Goal: Transaction & Acquisition: Purchase product/service

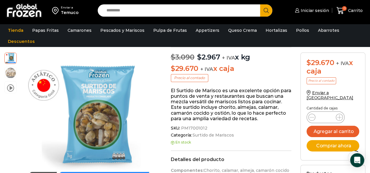
click at [132, 13] on input "Search input" at bounding box center [181, 10] width 154 height 12
type input "*"
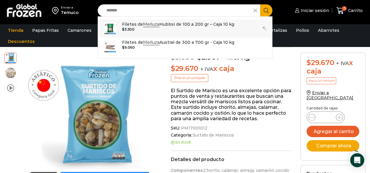
click at [158, 28] on div "$ 3.500" at bounding box center [178, 29] width 112 height 4
type input "**********"
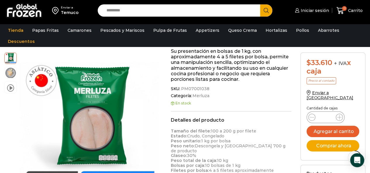
scroll to position [176, 0]
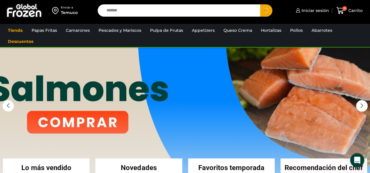
type input "*******"
click at [260, 4] on button "Search" at bounding box center [266, 10] width 12 height 12
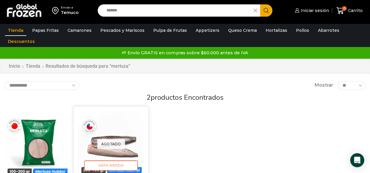
click at [126, 135] on div "Agotado Vista Rápida" at bounding box center [111, 144] width 66 height 66
click at [114, 141] on p "Agotado" at bounding box center [111, 145] width 28 height 10
click at [120, 163] on span "Vista Rápida" at bounding box center [111, 166] width 54 height 10
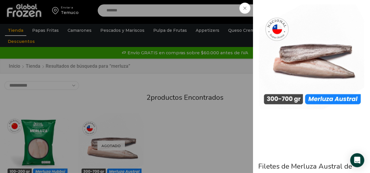
click at [193, 0] on div "Filetes de Merluza Austral de 300 a 700 gr - Caja 10 kg $ 9.060 Original price …" at bounding box center [185, 0] width 370 height 0
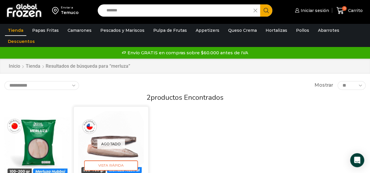
click at [109, 140] on p "Agotado" at bounding box center [111, 145] width 28 height 10
click at [115, 125] on div "Agotado Vista Rápida" at bounding box center [111, 144] width 66 height 66
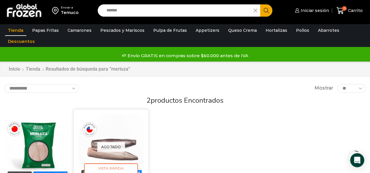
scroll to position [29, 0]
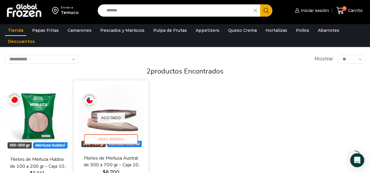
click at [115, 162] on link "Filetes de Merluza Austral de 300 a 700 gr – Caja 10 kg" at bounding box center [110, 162] width 59 height 14
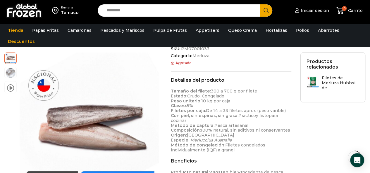
scroll to position [147, 0]
